Goal: Complete application form

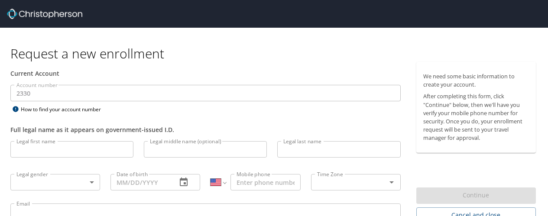
select select "US"
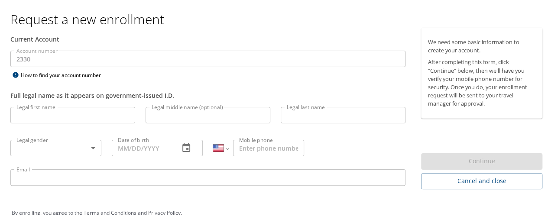
scroll to position [50, 0]
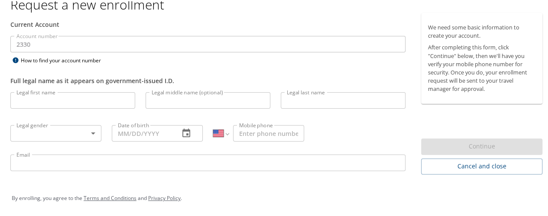
click at [44, 103] on input "Legal first name" at bounding box center [72, 99] width 125 height 16
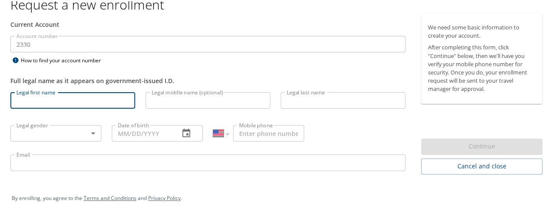
type input "[PERSON_NAME]"
type input "Ochola"
select select "KE"
type input "0722 763433"
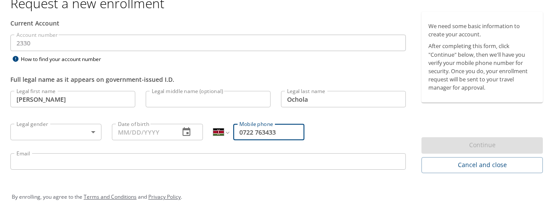
click at [93, 133] on body "Request a new enrollment Current Account Account number 2330 Account number How…" at bounding box center [277, 58] width 555 height 216
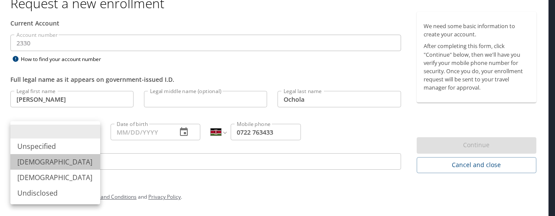
click at [75, 161] on li "[DEMOGRAPHIC_DATA]" at bounding box center [55, 162] width 90 height 16
type input "[DEMOGRAPHIC_DATA]"
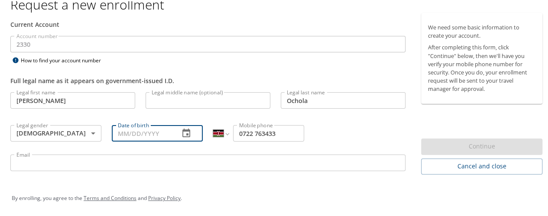
click at [133, 128] on input "Date of birth" at bounding box center [142, 132] width 61 height 16
type input "[DATE]"
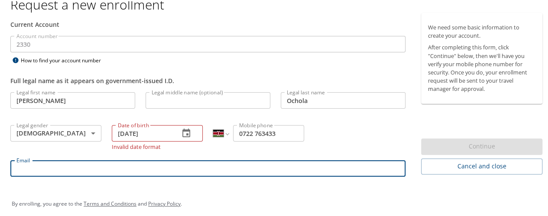
click at [68, 159] on input "Email" at bounding box center [207, 167] width 395 height 16
type input "[EMAIL_ADDRESS][DOMAIN_NAME]"
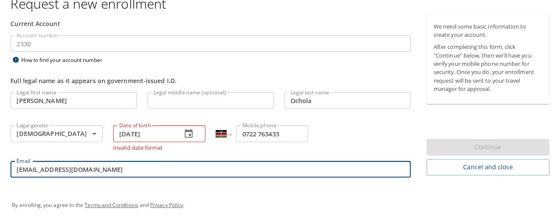
scroll to position [55, 0]
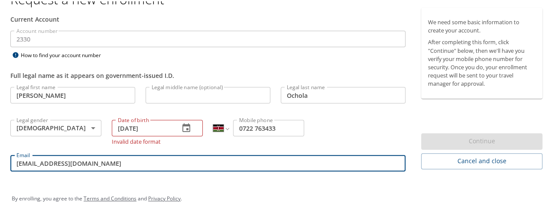
click at [143, 125] on input "[DATE]" at bounding box center [142, 127] width 61 height 16
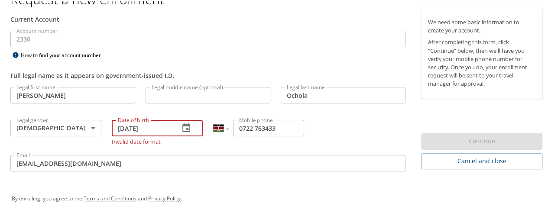
click at [125, 125] on input "[DATE]" at bounding box center [142, 127] width 61 height 16
click at [124, 126] on input "[DATE]" at bounding box center [142, 127] width 61 height 16
click at [182, 128] on icon "button" at bounding box center [186, 127] width 10 height 10
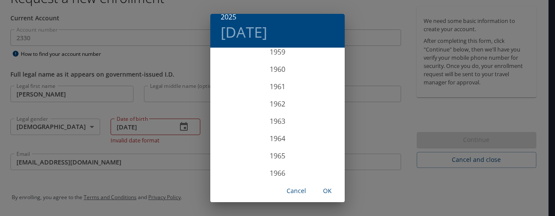
scroll to position [1028, 0]
click at [299, 70] on div "1960" at bounding box center [277, 69] width 134 height 17
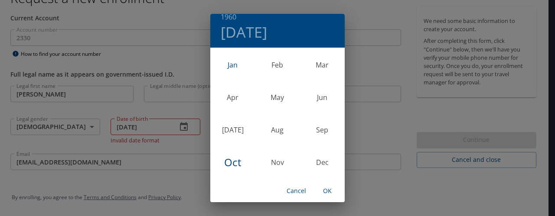
click at [228, 68] on div "Jan" at bounding box center [232, 65] width 45 height 32
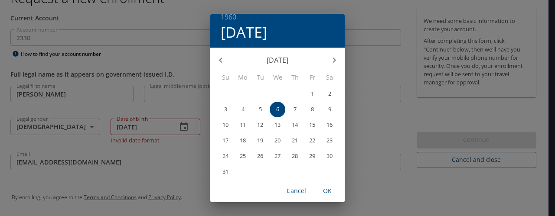
click at [292, 125] on p "14" at bounding box center [295, 125] width 6 height 6
click at [327, 191] on span "OK" at bounding box center [327, 191] width 21 height 11
type input "[DATE]"
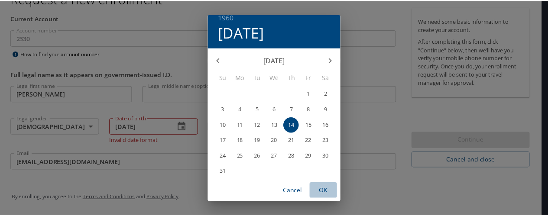
scroll to position [50, 0]
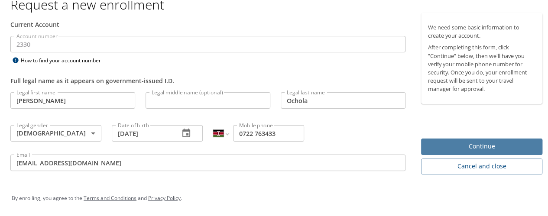
click at [478, 143] on span "Continue" at bounding box center [481, 145] width 107 height 11
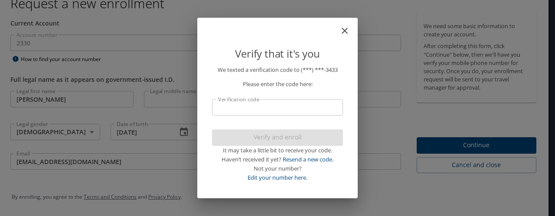
click at [345, 30] on icon "close" at bounding box center [344, 31] width 6 height 6
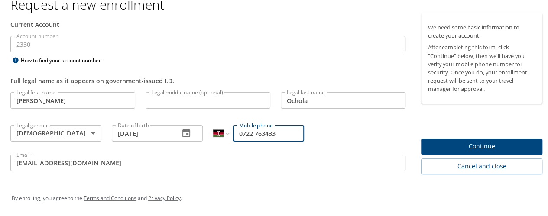
scroll to position [0, 0]
